Goal: Transaction & Acquisition: Purchase product/service

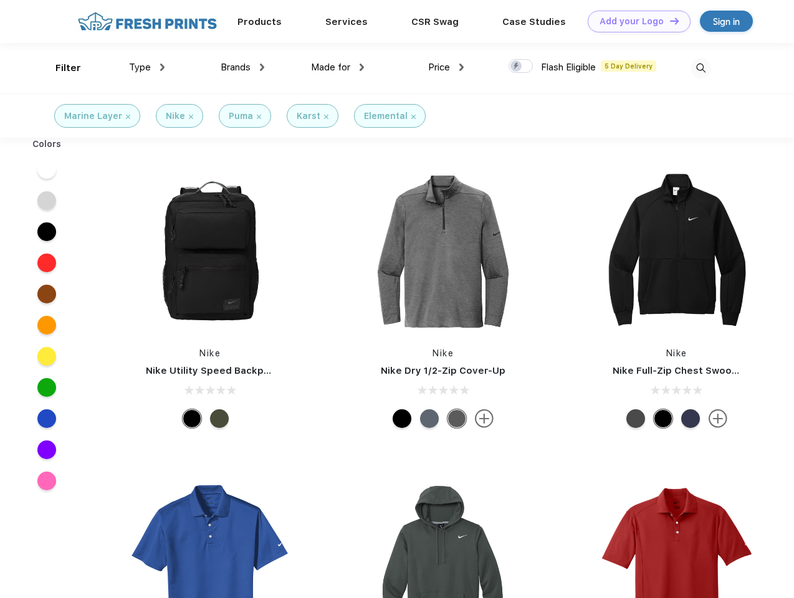
click at [634, 21] on link "Add your Logo Design Tool" at bounding box center [638, 22] width 103 height 22
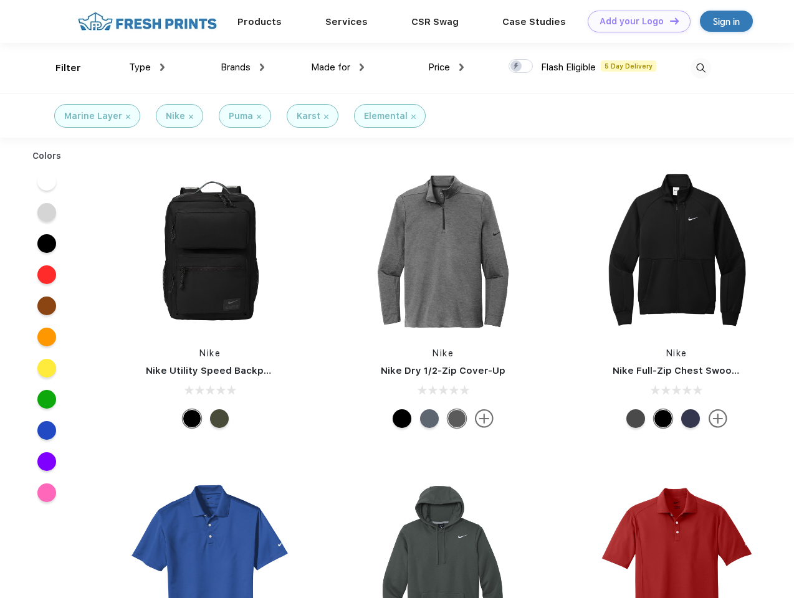
click at [0, 0] on div "Design Tool" at bounding box center [0, 0] width 0 height 0
click at [668, 21] on link "Add your Logo Design Tool" at bounding box center [638, 22] width 103 height 22
click at [60, 68] on div "Filter" at bounding box center [68, 68] width 26 height 14
click at [147, 67] on span "Type" at bounding box center [140, 67] width 22 height 11
click at [242, 67] on span "Brands" at bounding box center [236, 67] width 30 height 11
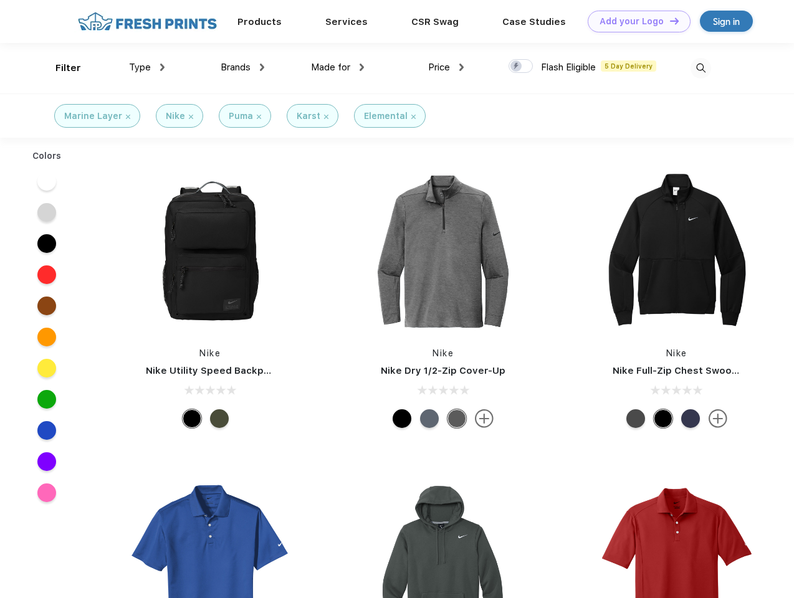
click at [338, 67] on span "Made for" at bounding box center [330, 67] width 39 height 11
click at [446, 67] on span "Price" at bounding box center [439, 67] width 22 height 11
click at [521, 67] on div at bounding box center [520, 66] width 24 height 14
click at [516, 67] on input "checkbox" at bounding box center [512, 63] width 8 height 8
click at [700, 68] on img at bounding box center [700, 68] width 21 height 21
